Goal: Transaction & Acquisition: Obtain resource

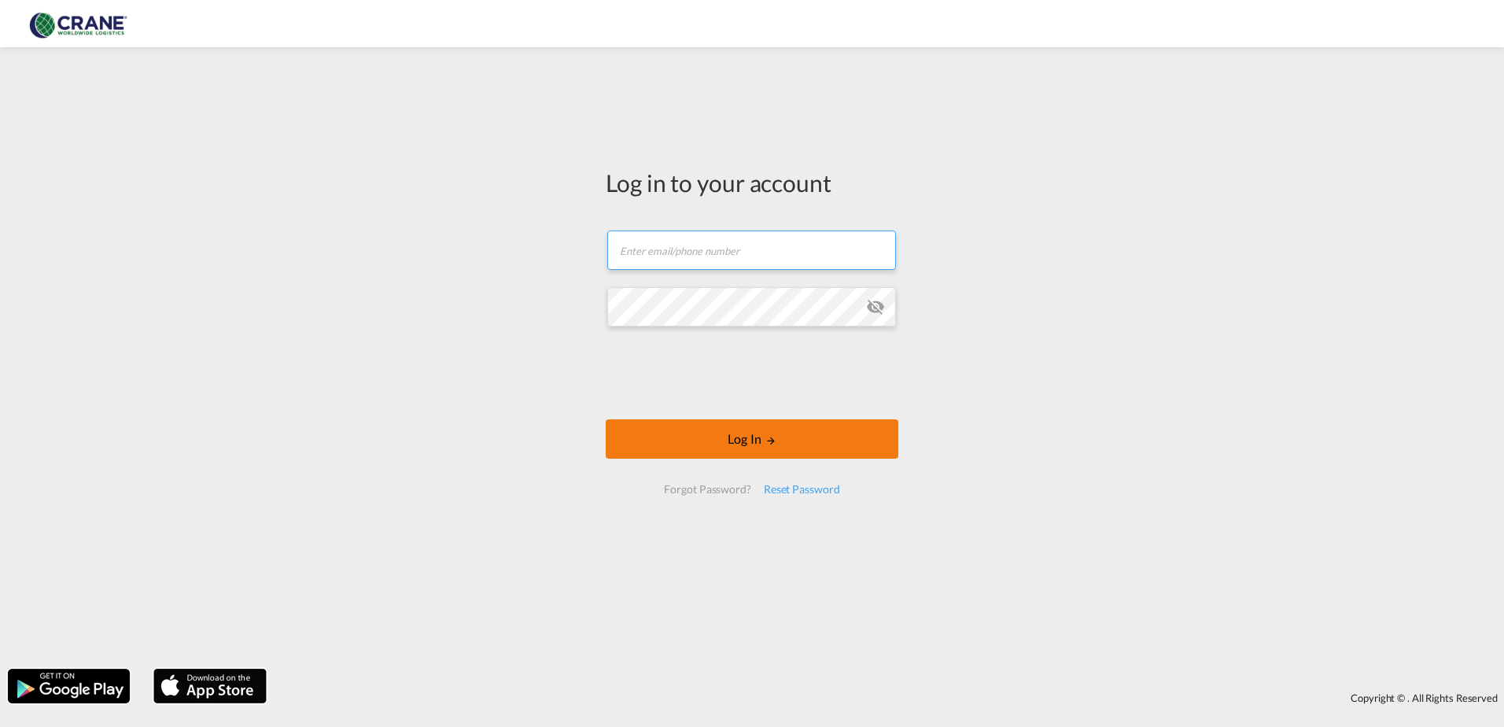
type input "[PERSON_NAME][EMAIL_ADDRESS][DOMAIN_NAME]"
click at [728, 446] on button "Log In" at bounding box center [752, 438] width 293 height 39
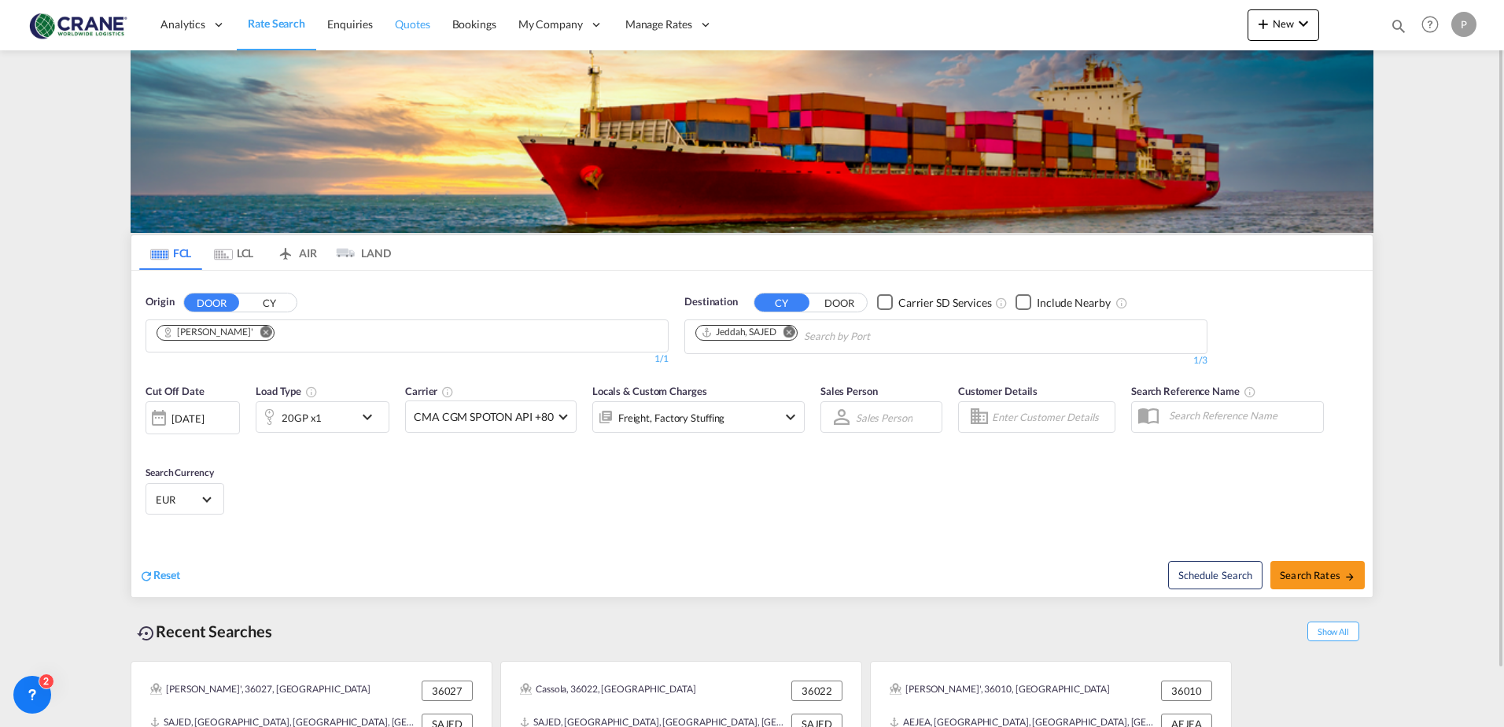
click at [417, 19] on span "Quotes" at bounding box center [412, 23] width 35 height 13
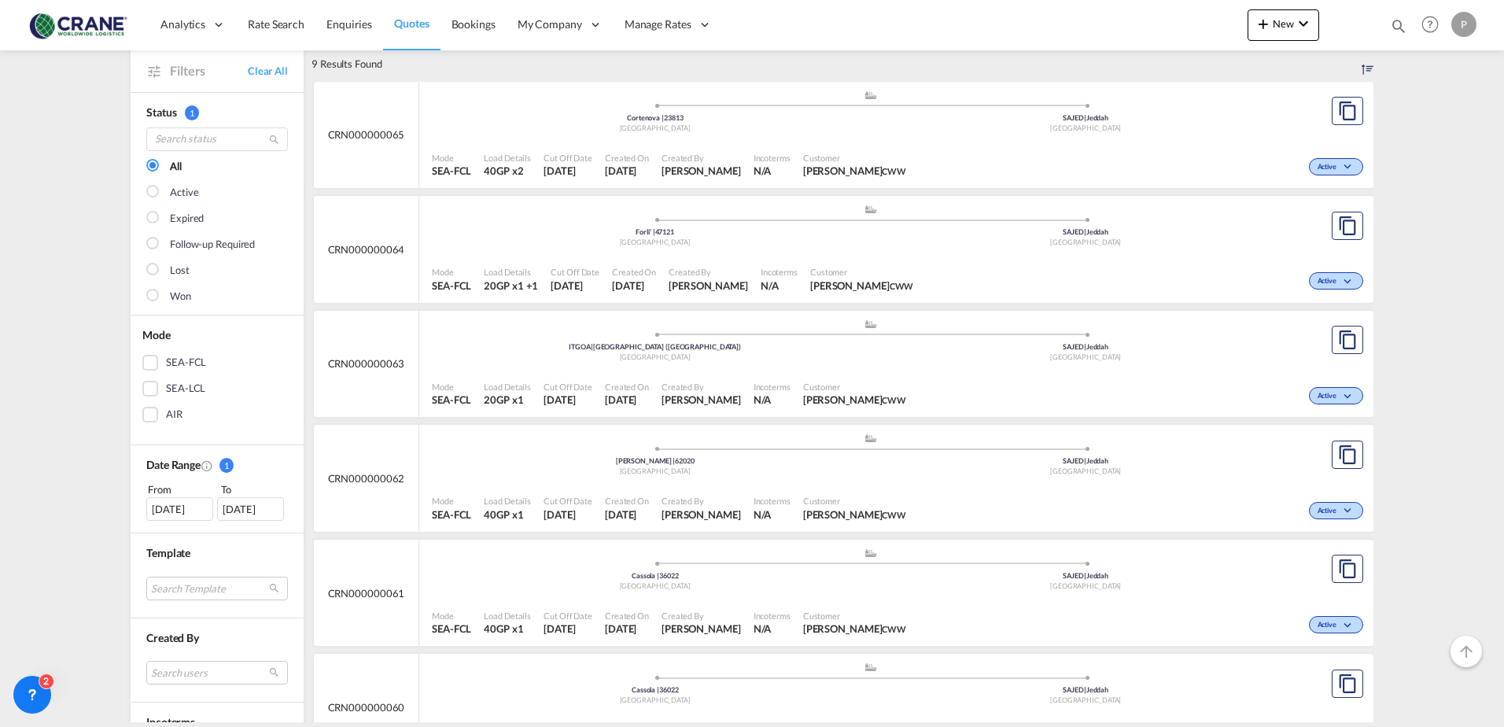
scroll to position [157, 0]
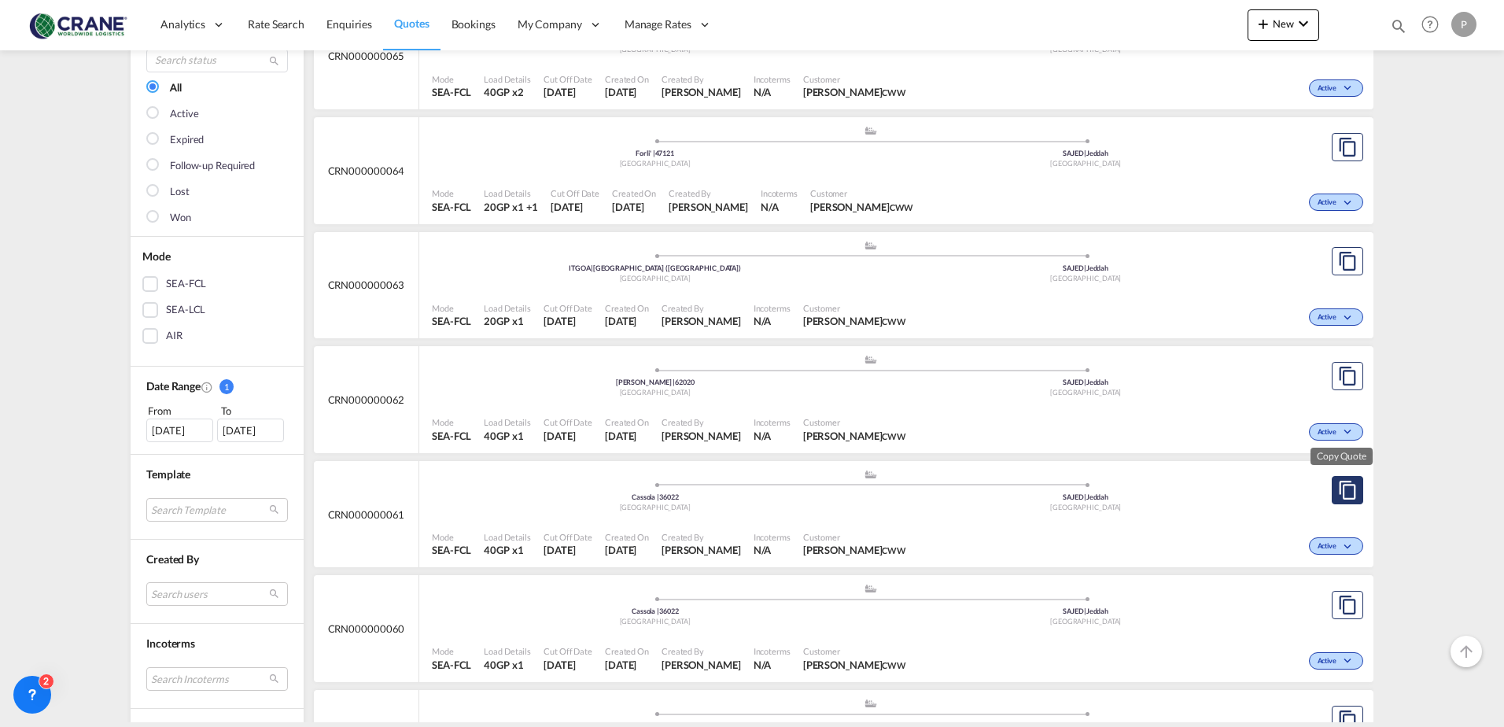
click at [1339, 492] on md-icon "assets/icons/custom/copyQuote.svg" at bounding box center [1347, 490] width 19 height 19
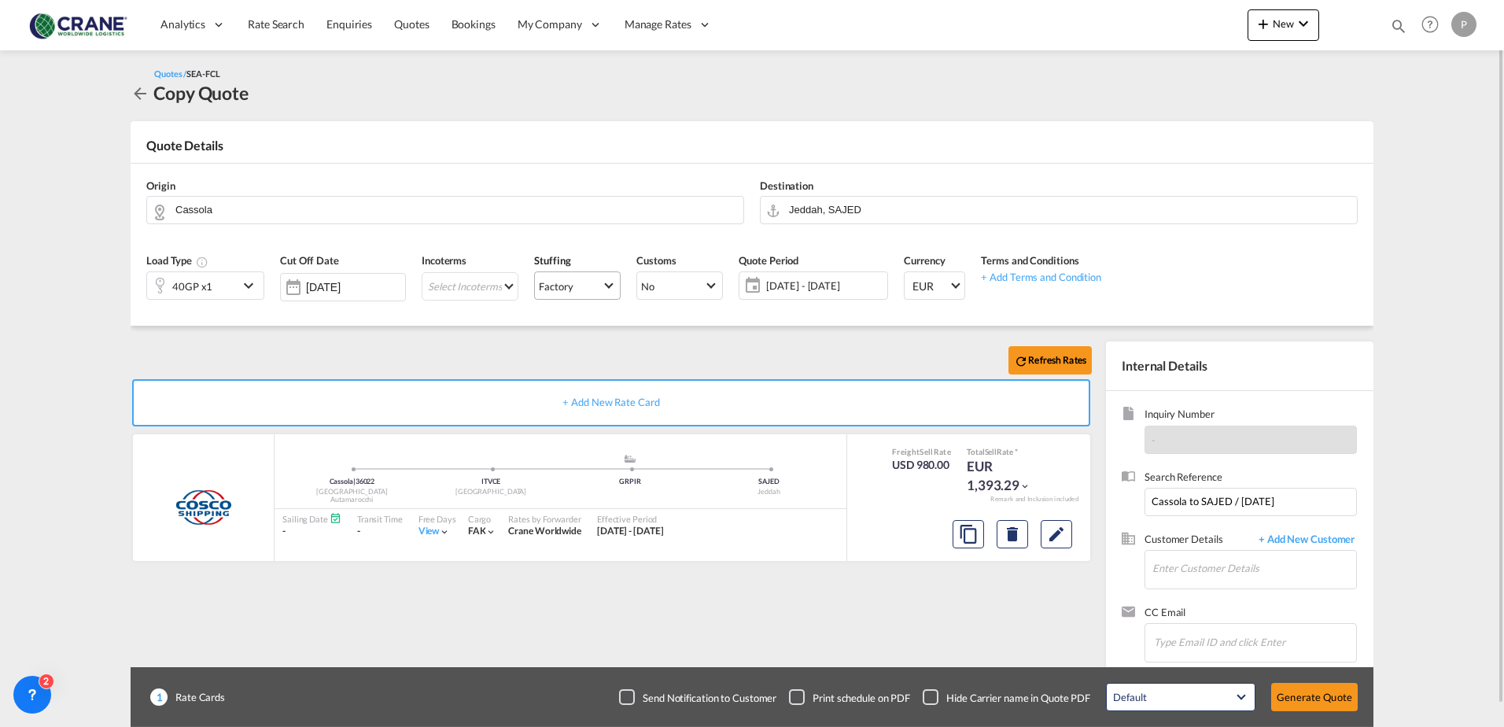
click at [539, 288] on div "Factory" at bounding box center [556, 286] width 34 height 13
click at [538, 288] on div "Factory" at bounding box center [548, 285] width 34 height 14
click at [1043, 542] on button "Edit" at bounding box center [1056, 534] width 31 height 28
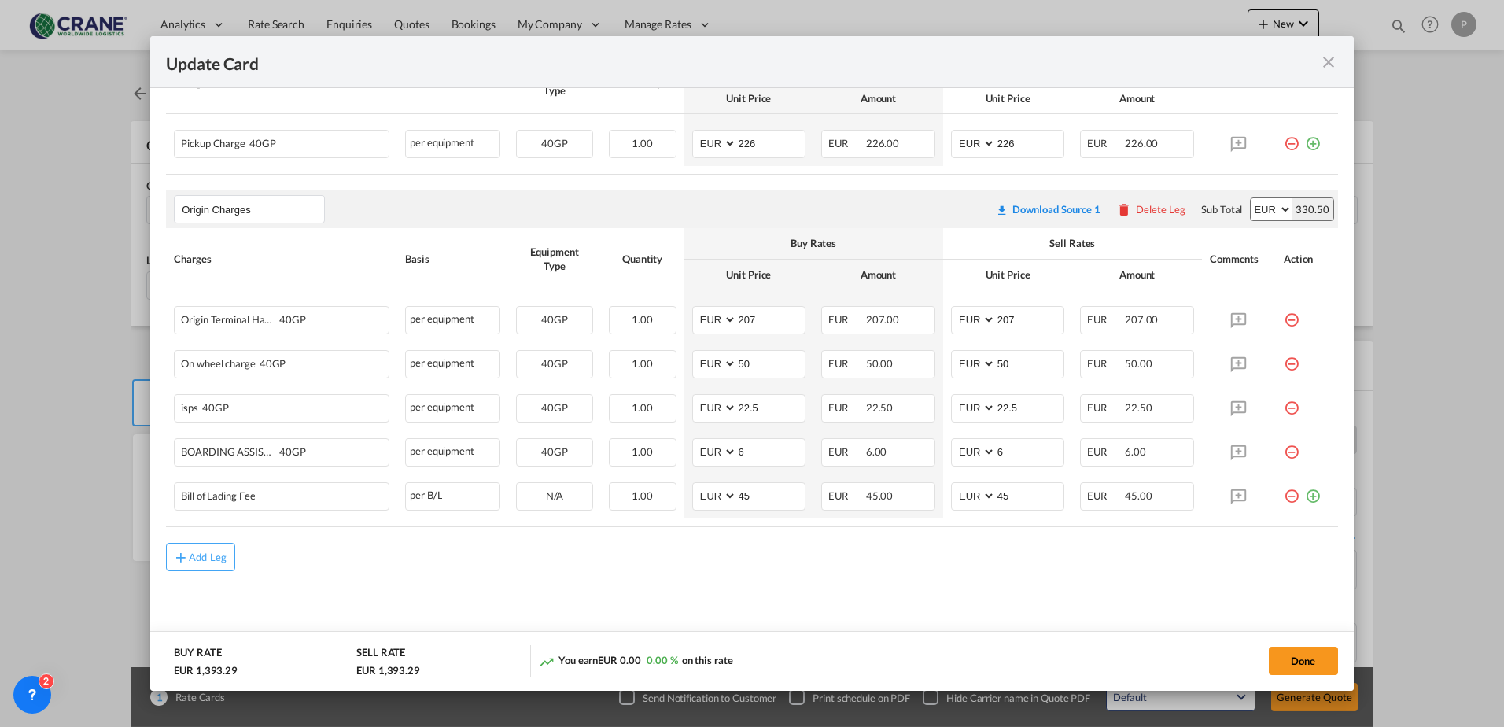
scroll to position [778, 0]
click at [1322, 61] on md-icon "icon-close fg-AAA8AD m-0 pointer" at bounding box center [1328, 62] width 19 height 19
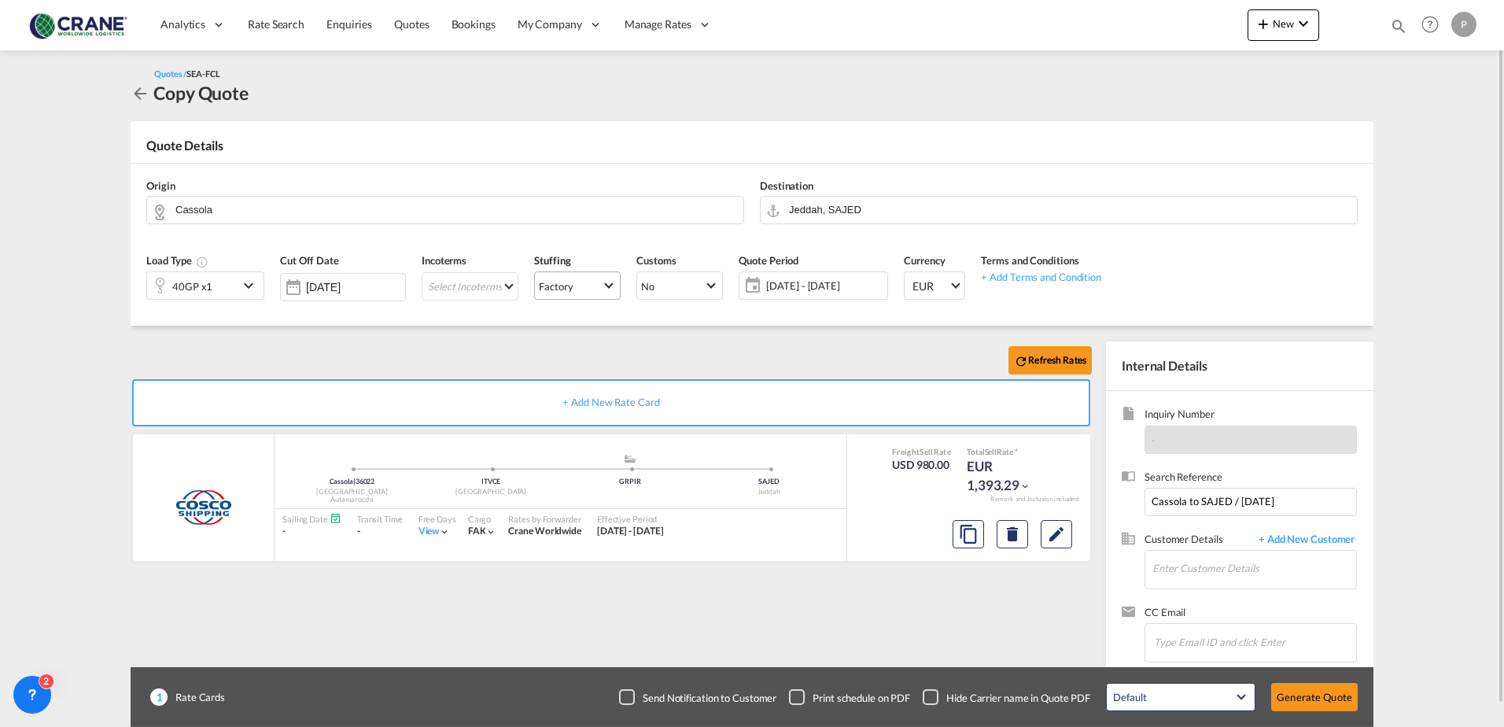
click at [148, 94] on md-icon "icon-arrow-left" at bounding box center [140, 93] width 19 height 19
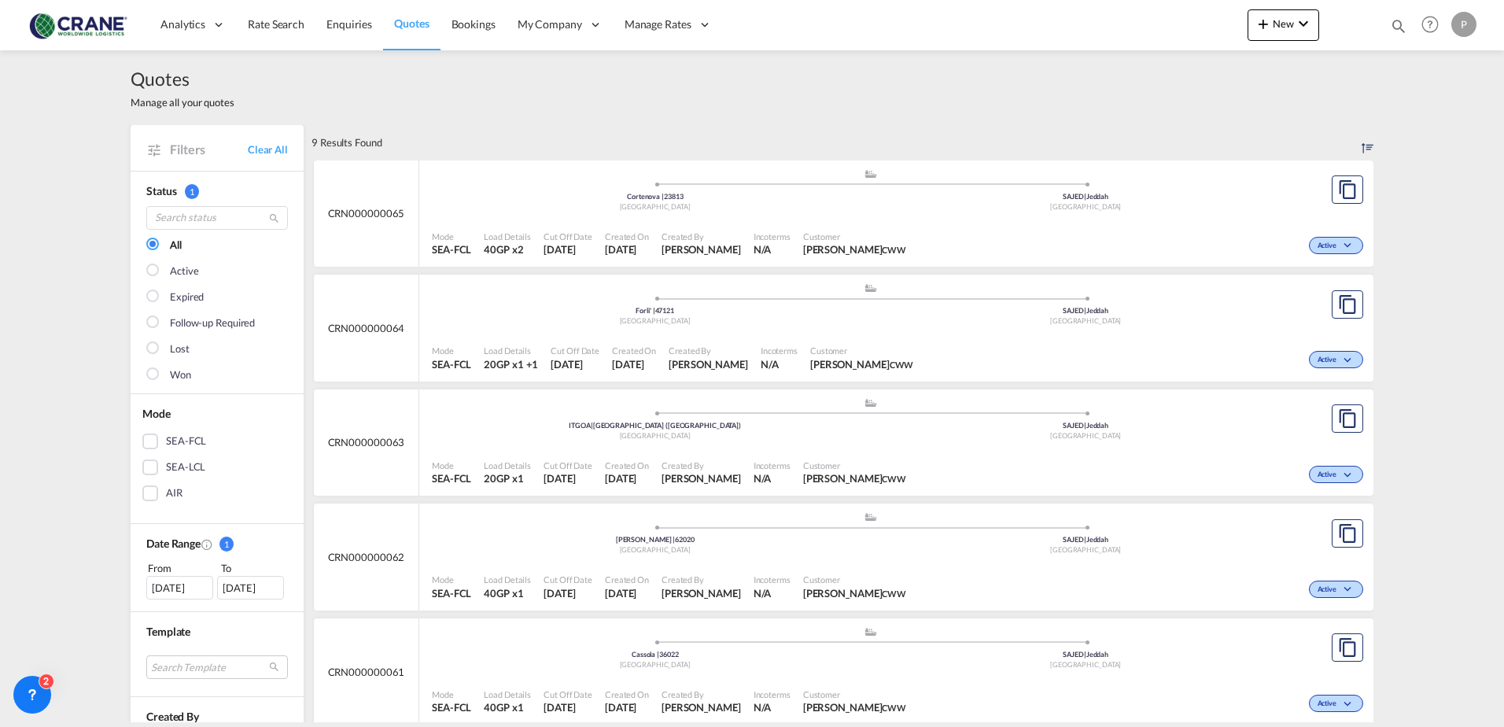
click at [60, 20] on img at bounding box center [77, 24] width 106 height 35
click at [274, 31] on span "Rate Search" at bounding box center [276, 25] width 57 height 16
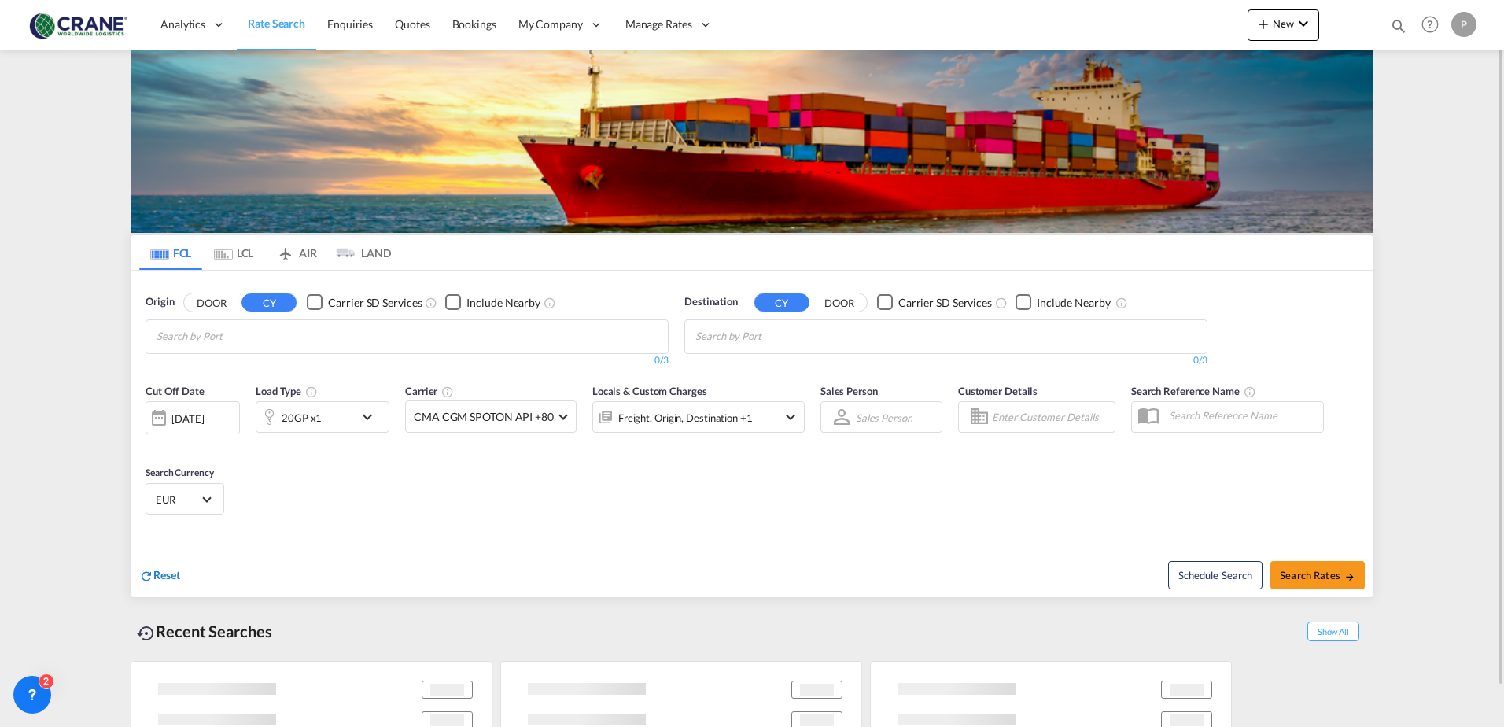
click at [157, 568] on span "Reset" at bounding box center [166, 574] width 27 height 13
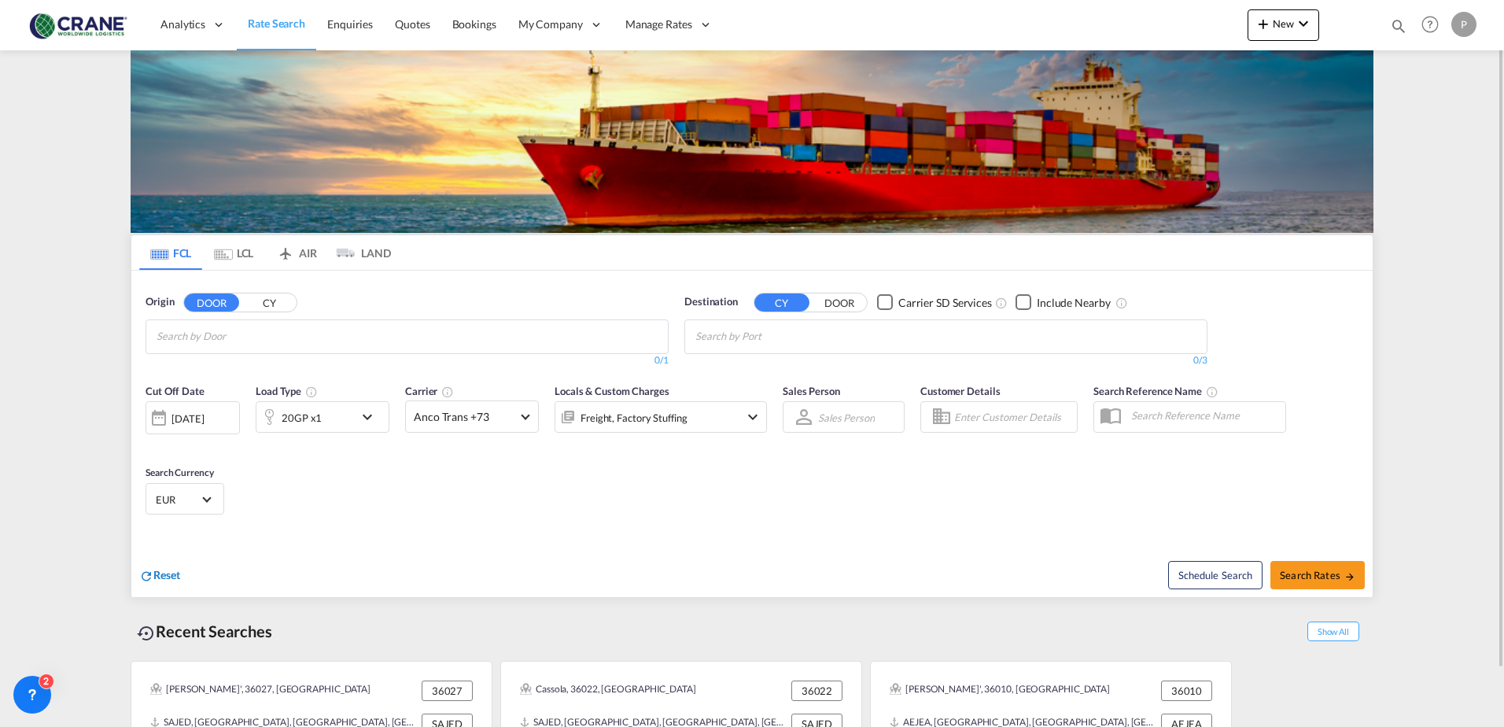
click at [156, 572] on span "Reset" at bounding box center [166, 574] width 27 height 13
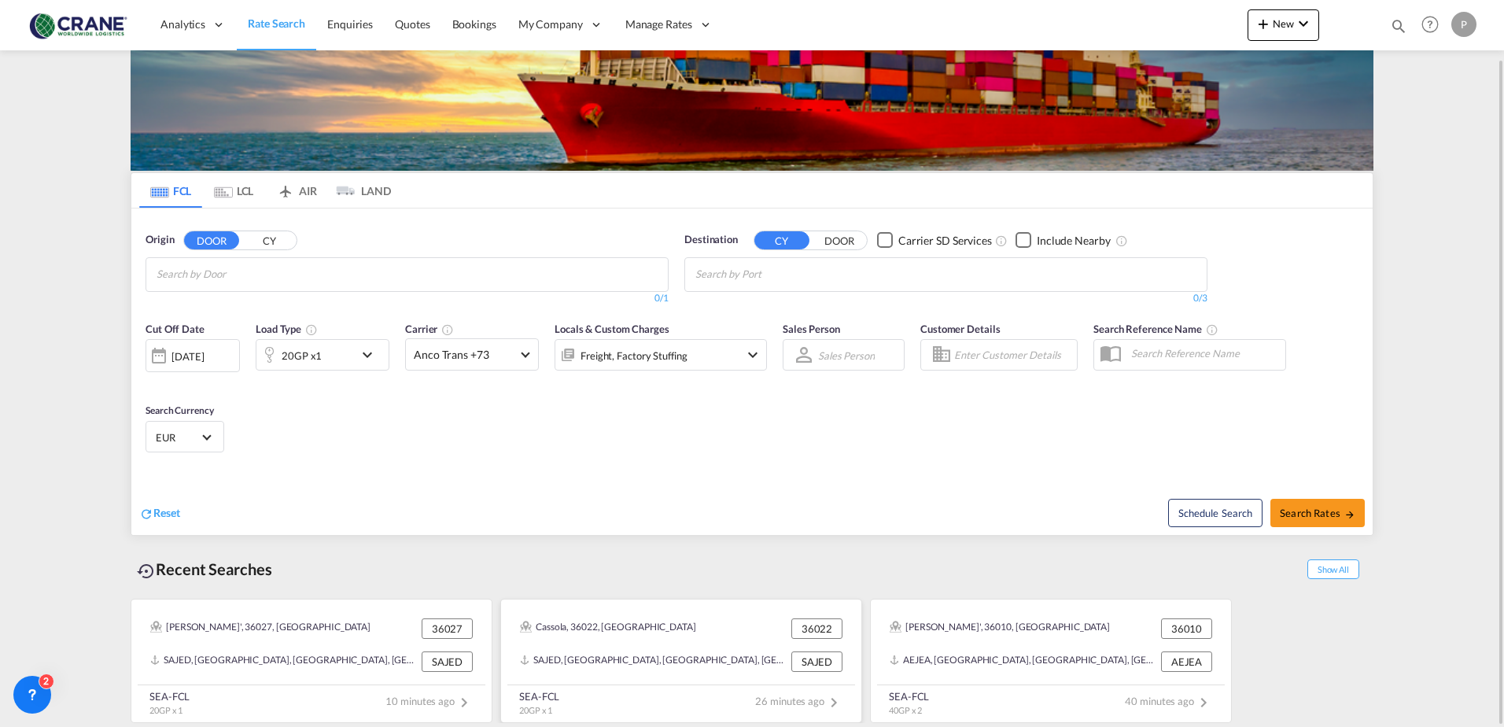
click at [775, 706] on span "26 minutes ago" at bounding box center [799, 701] width 88 height 13
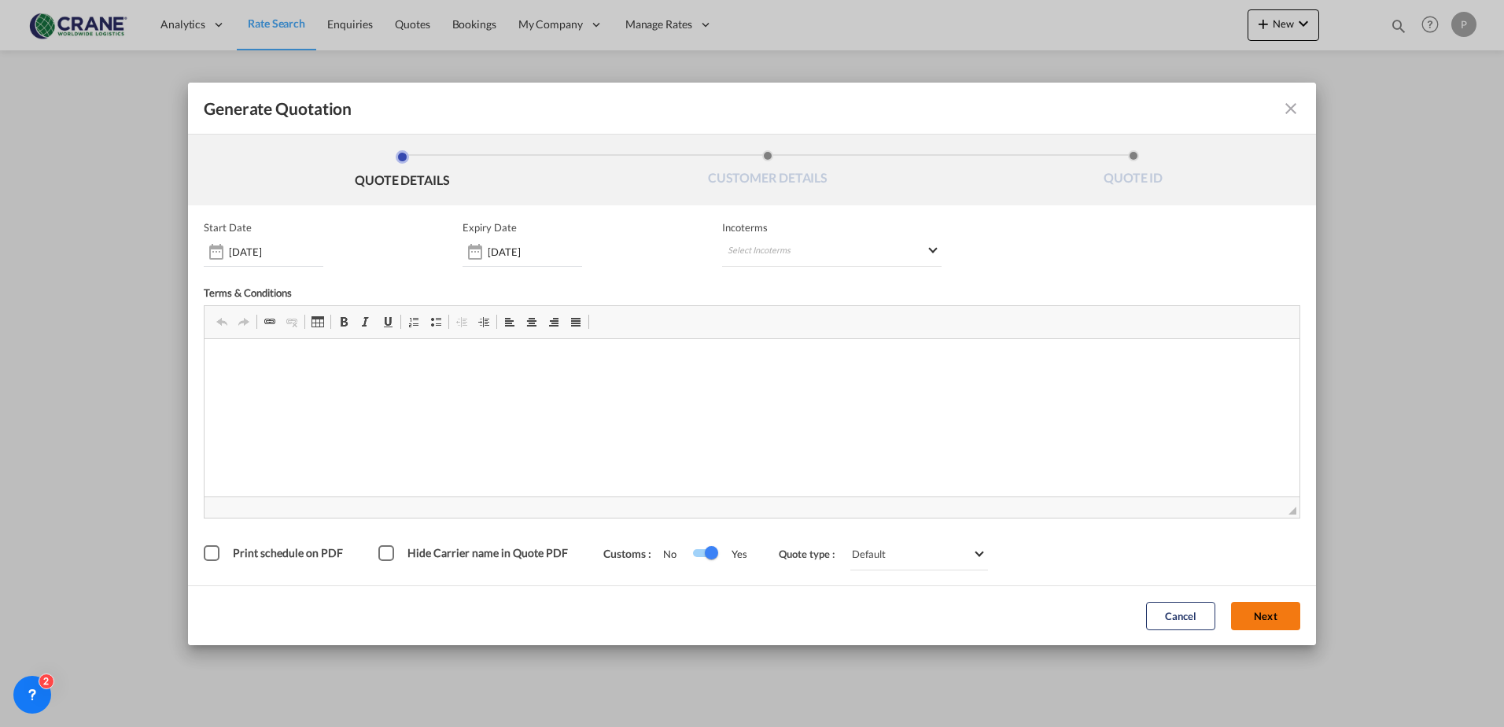
click at [1259, 621] on button "Next" at bounding box center [1265, 616] width 69 height 28
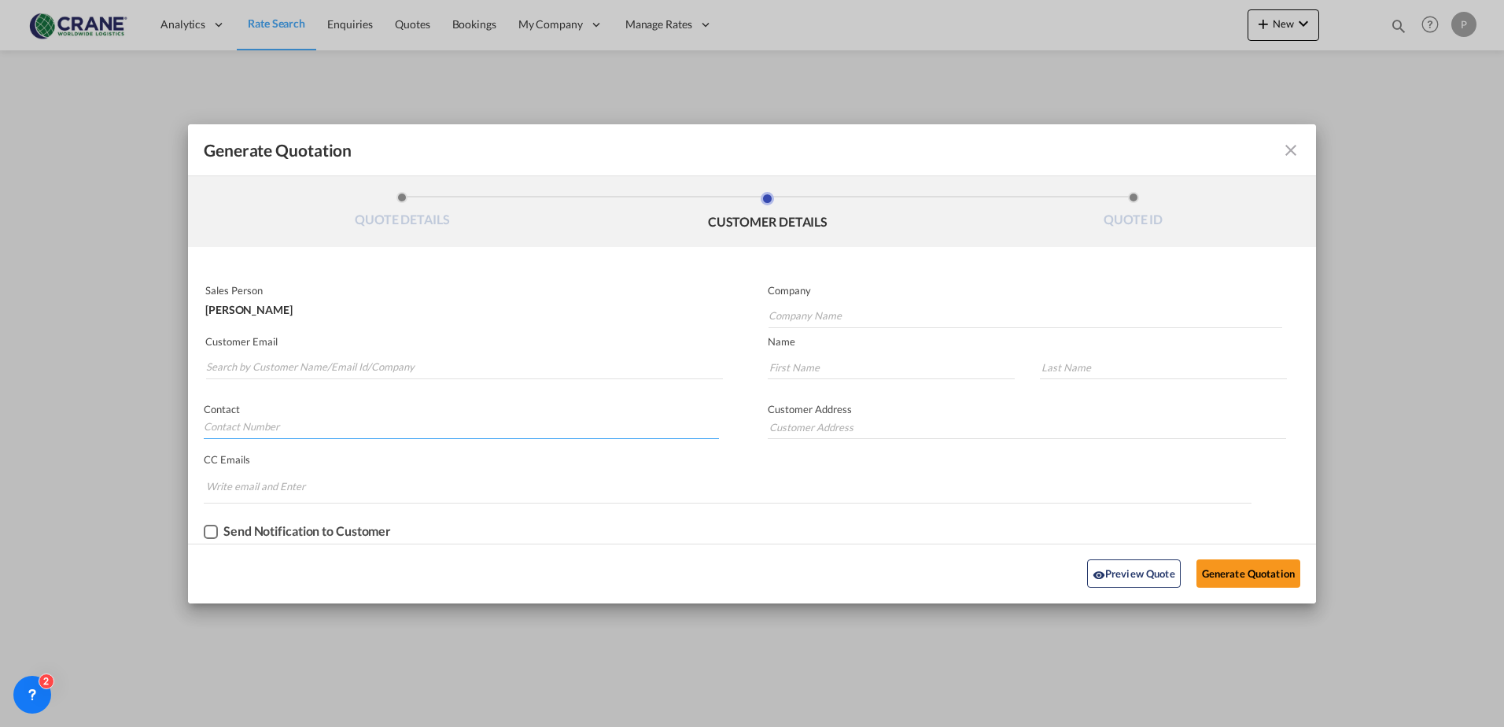
click at [238, 418] on input "Generate QuotationQUOTE ..." at bounding box center [461, 427] width 515 height 24
type input "342776862"
type input "[PERSON_NAME]"
type input "Camalich"
type input "[STREET_ADDRESS] - scala b sesto piano"
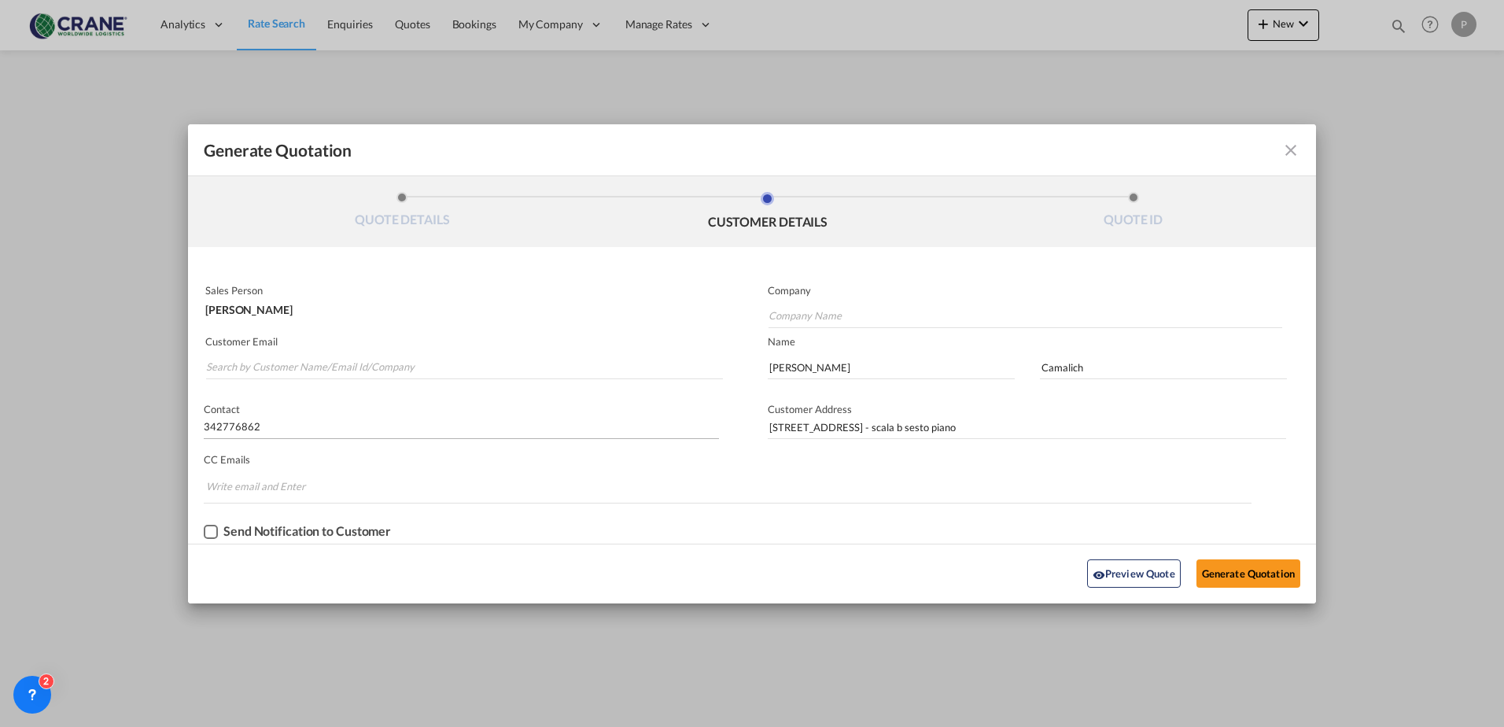
type input "[PERSON_NAME][EMAIL_ADDRESS][DOMAIN_NAME]"
click at [1218, 566] on button "Generate Quotation" at bounding box center [1248, 573] width 104 height 28
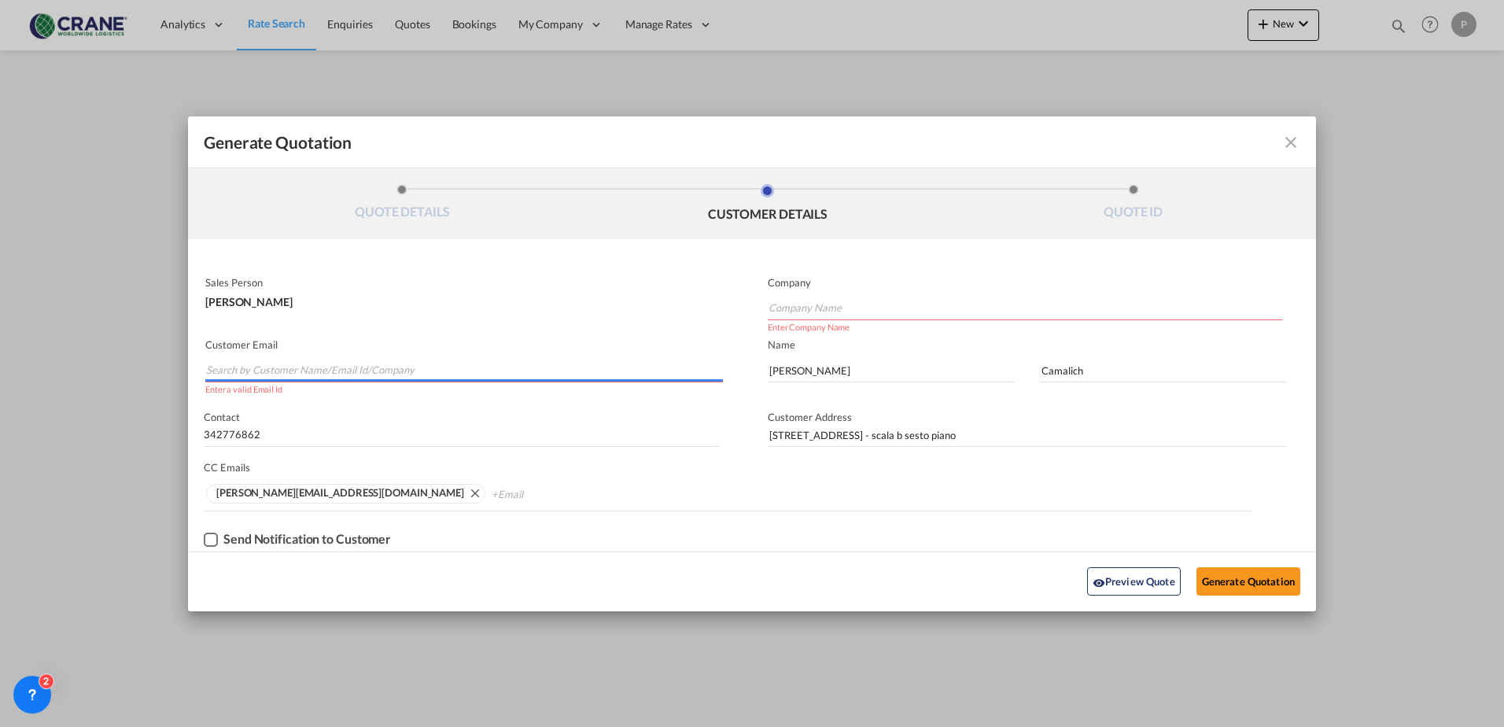
click at [277, 370] on input "Search by Customer Name/Email Id/Company" at bounding box center [464, 371] width 517 height 24
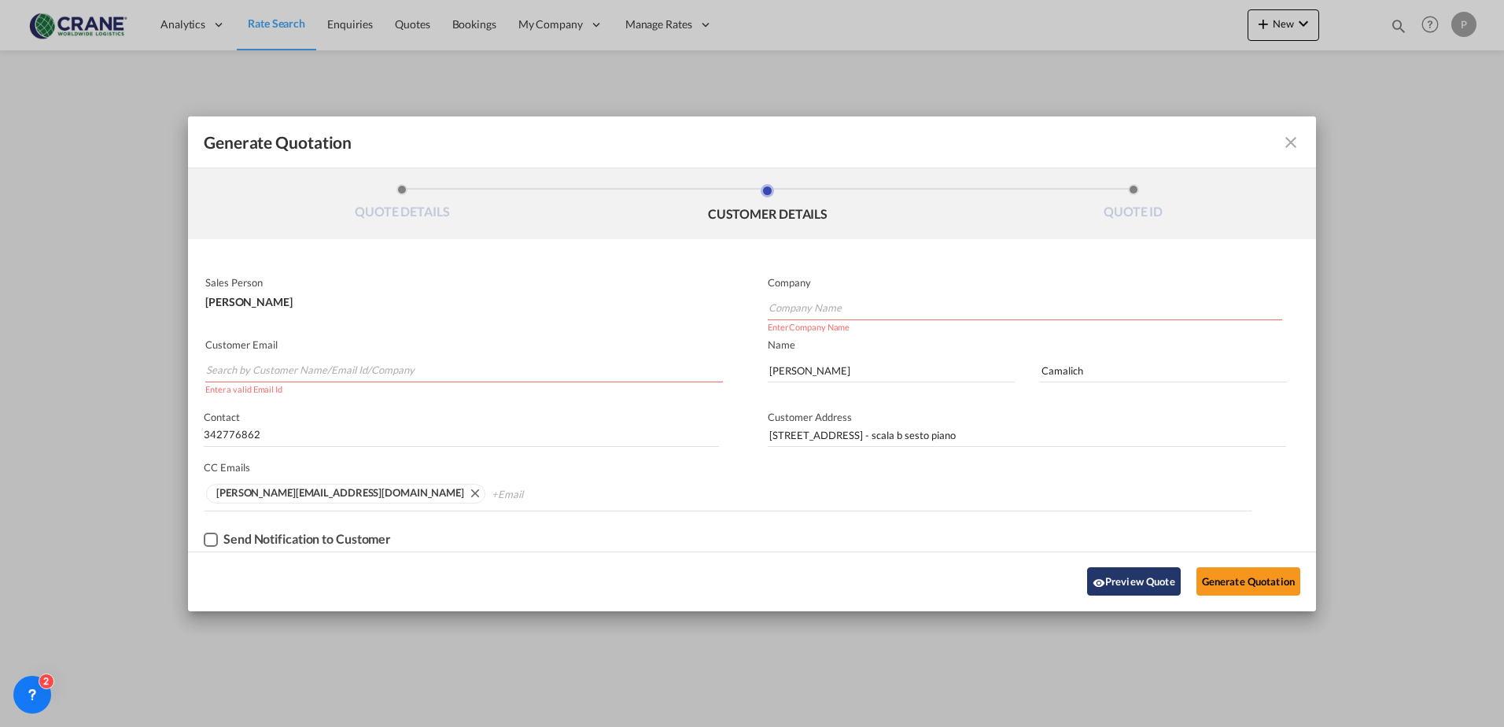
click at [1134, 585] on button "Preview Quote" at bounding box center [1134, 581] width 94 height 28
click at [241, 367] on input "Search by Customer Name/Email Id/Company" at bounding box center [464, 371] width 517 height 24
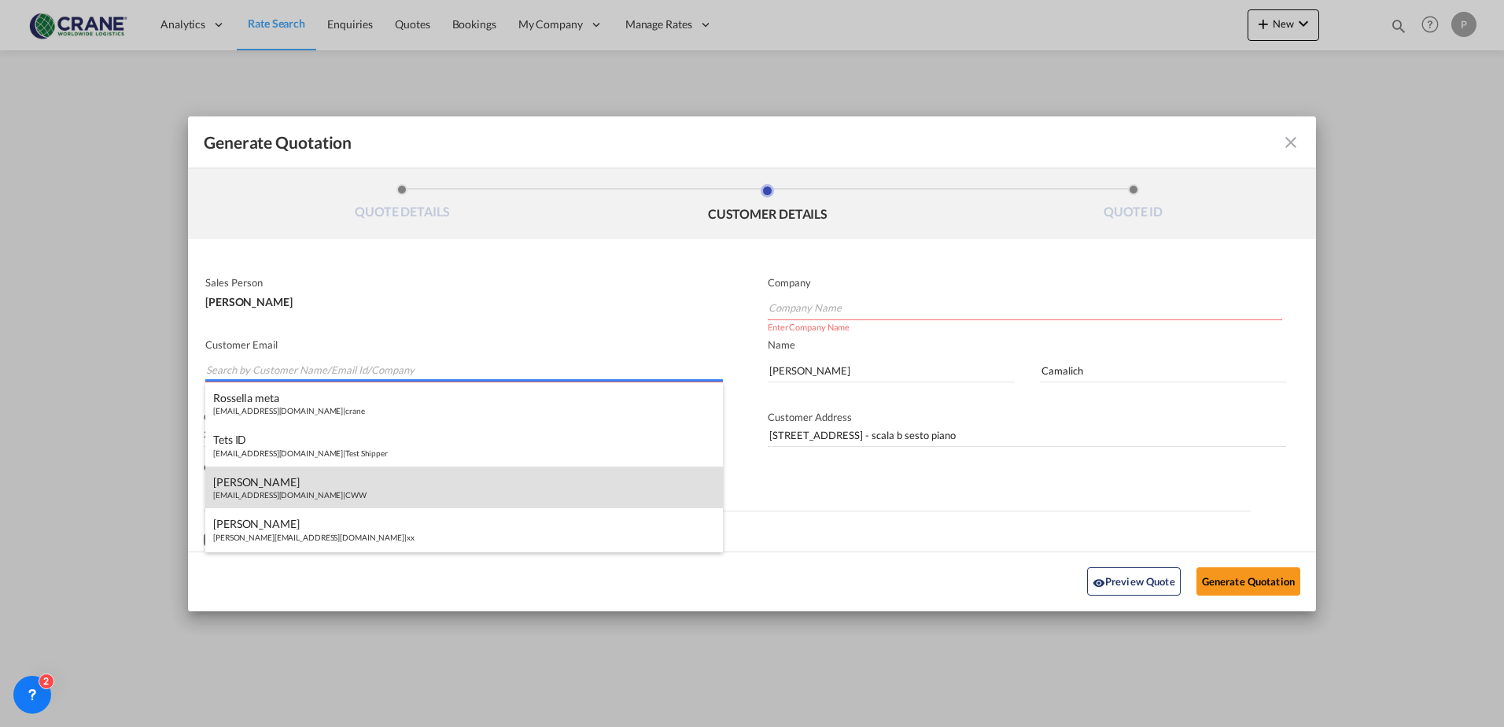
click at [288, 496] on div "[PERSON_NAME] [EMAIL_ADDRESS][DOMAIN_NAME] | CWW" at bounding box center [464, 487] width 518 height 42
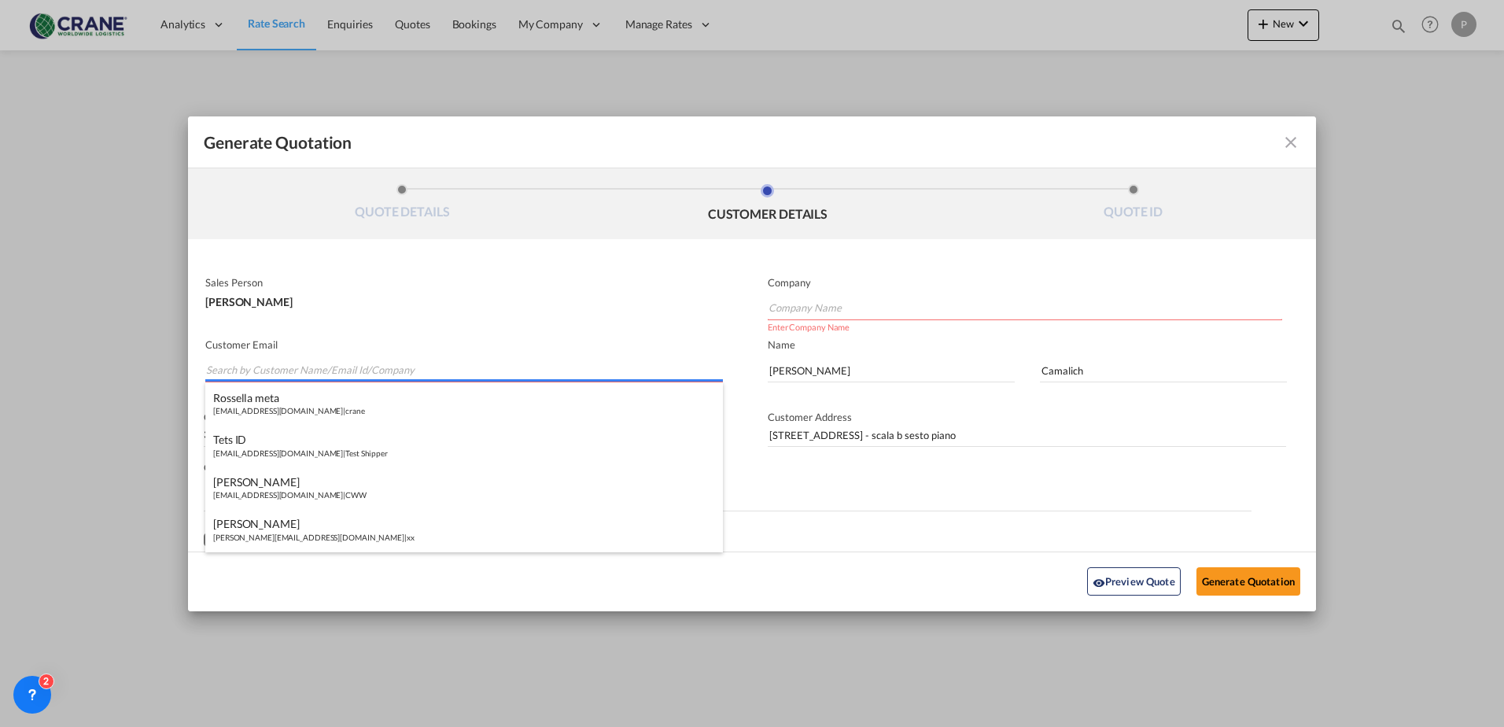
type input "CWW"
type input "[EMAIL_ADDRESS][DOMAIN_NAME]"
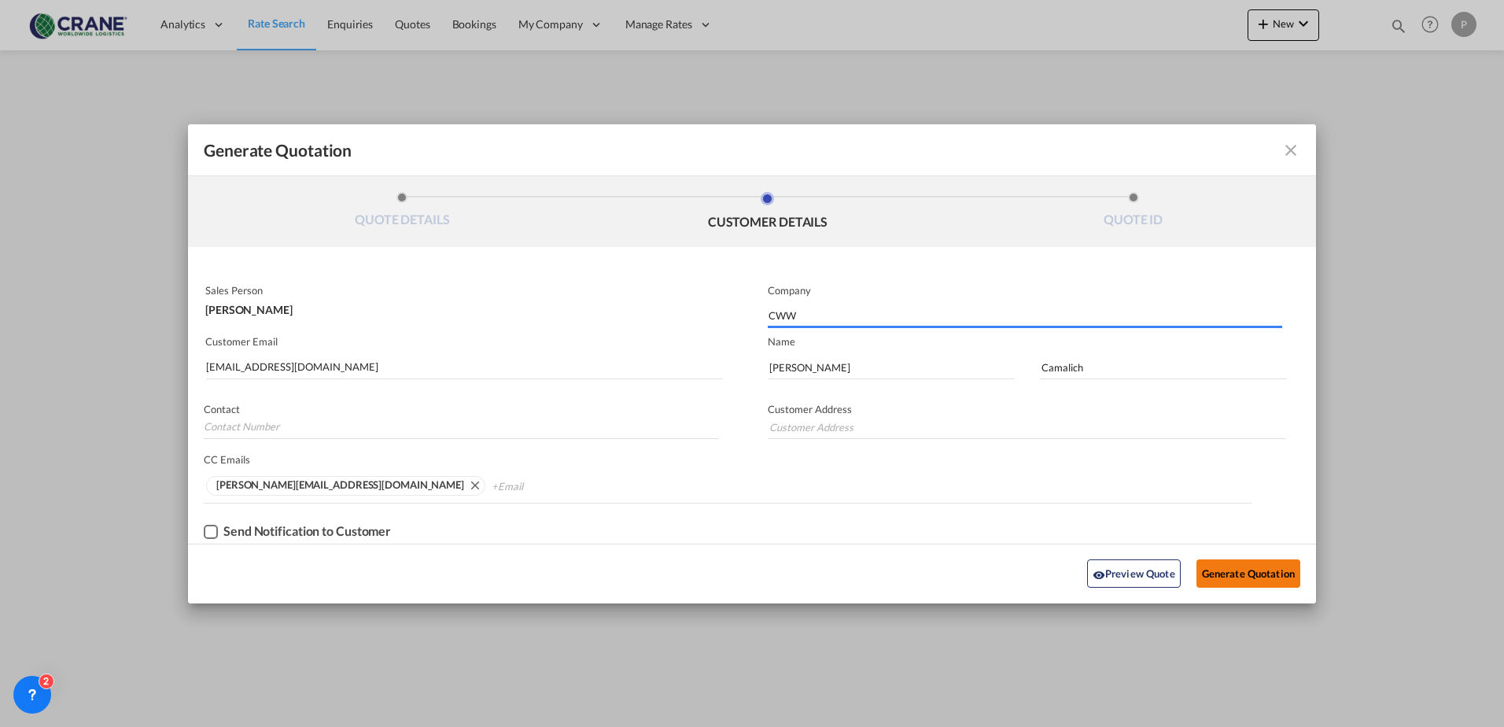
click at [1231, 569] on button "Generate Quotation" at bounding box center [1248, 573] width 104 height 28
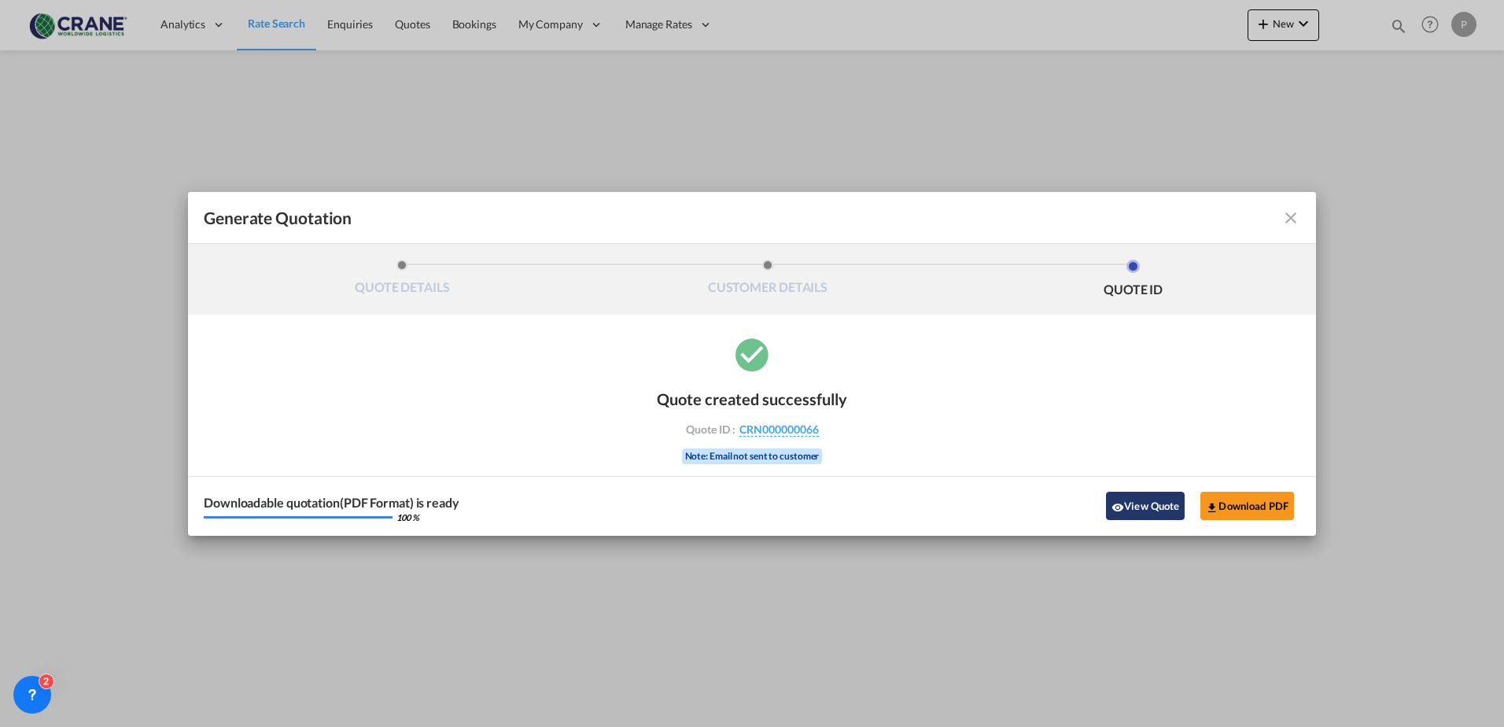
click at [1120, 506] on md-icon "icon-eye" at bounding box center [1118, 507] width 13 height 13
